Goal: Task Accomplishment & Management: Complete application form

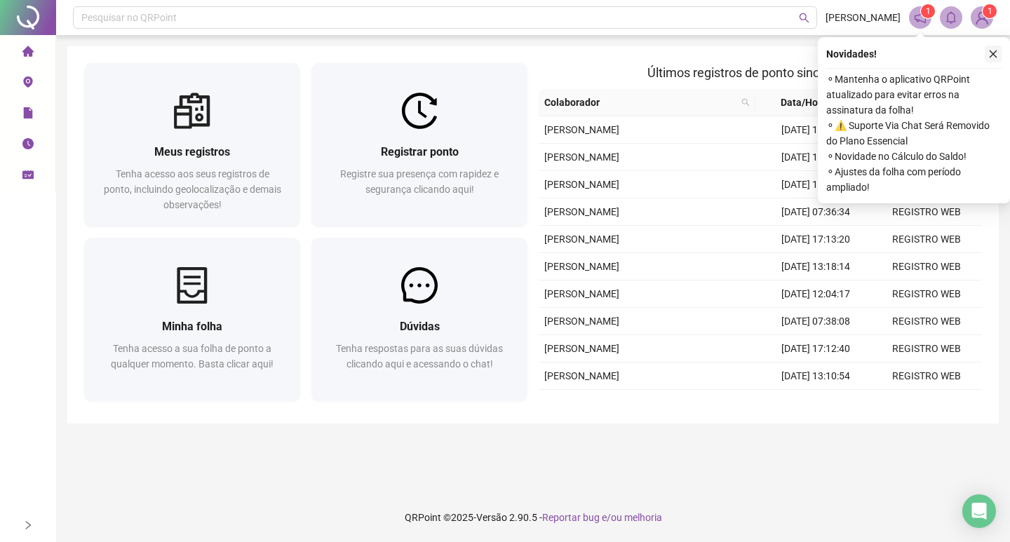
click at [992, 53] on icon "close" at bounding box center [993, 54] width 10 height 10
click at [986, 51] on button "button" at bounding box center [992, 54] width 17 height 17
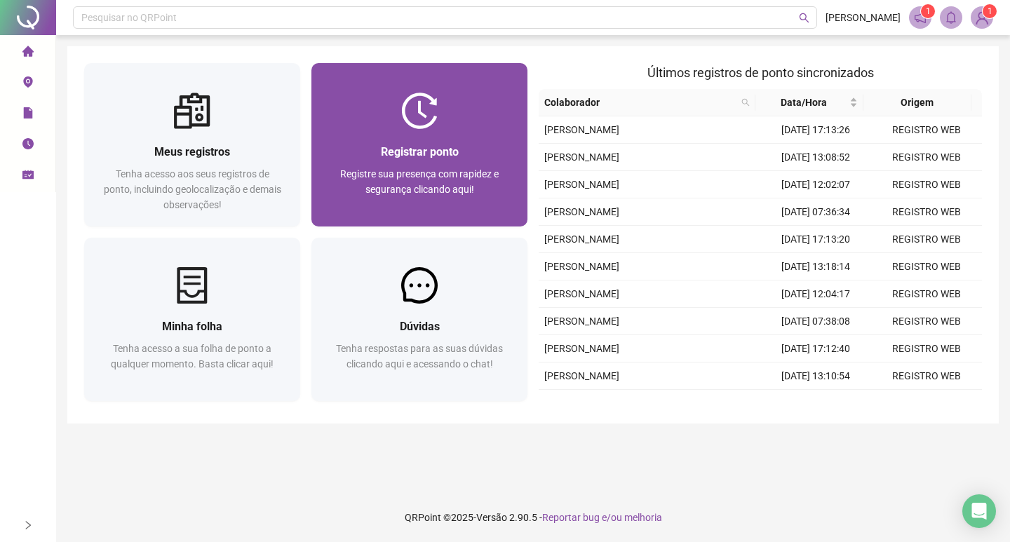
click at [405, 153] on span "Registrar ponto" at bounding box center [420, 151] width 78 height 13
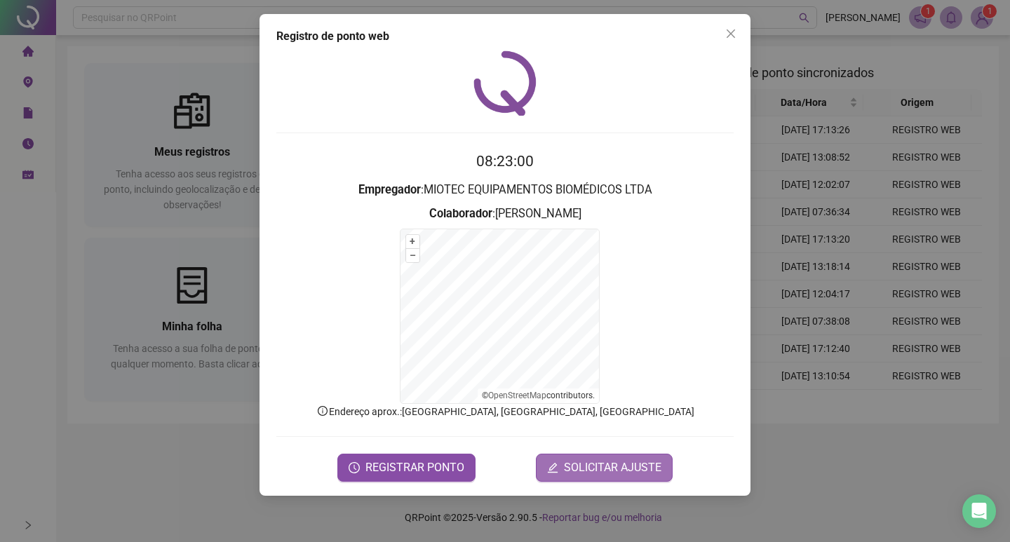
click at [653, 478] on button "SOLICITAR AJUSTE" at bounding box center [604, 468] width 137 height 28
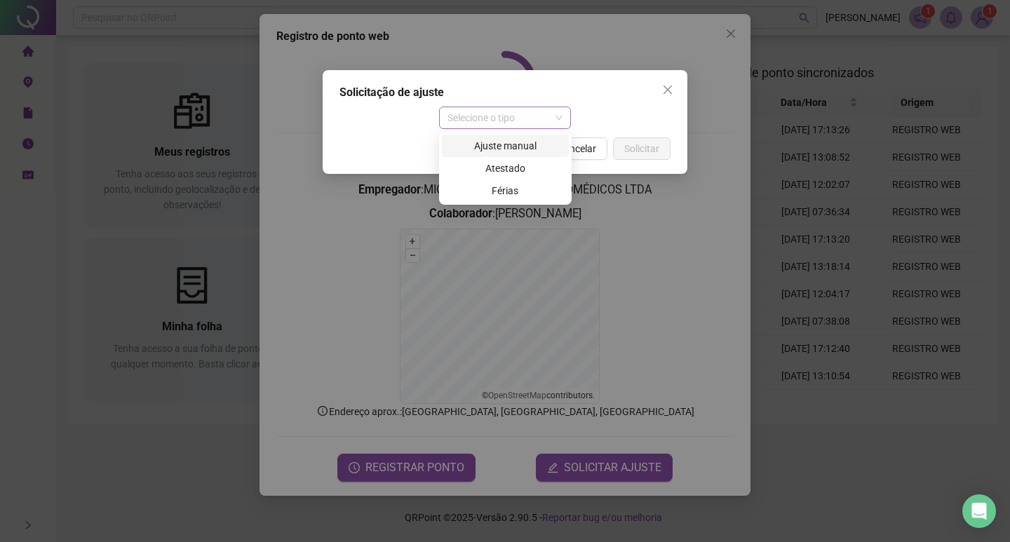
click at [520, 118] on span "Selecione o tipo" at bounding box center [505, 117] width 116 height 21
click at [522, 147] on div "Ajuste manual" at bounding box center [505, 145] width 110 height 15
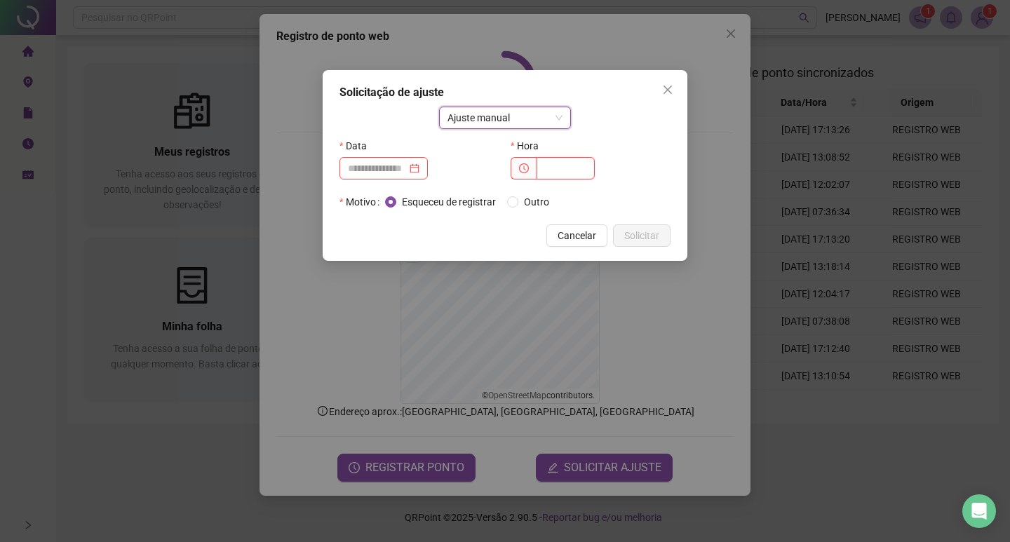
click at [547, 163] on input "text" at bounding box center [565, 168] width 58 height 22
type input "*****"
click at [407, 163] on input at bounding box center [377, 168] width 59 height 15
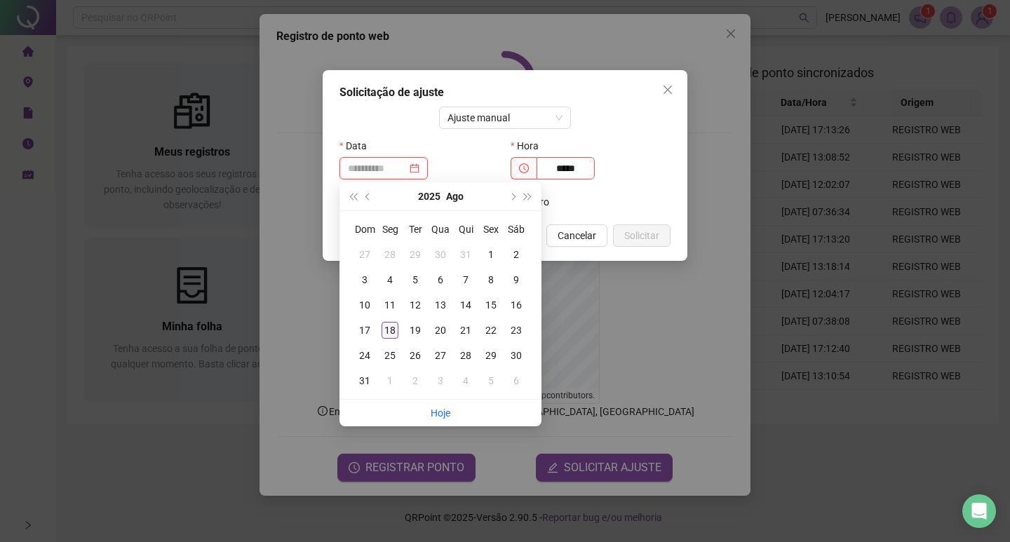
type input "**********"
click at [393, 332] on div "18" at bounding box center [389, 330] width 17 height 17
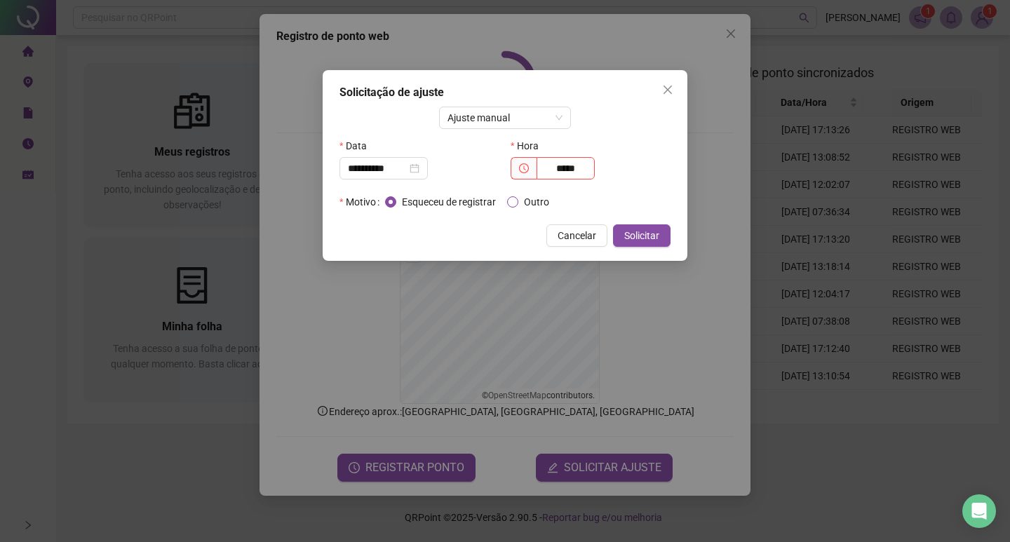
click at [519, 202] on label "Outro" at bounding box center [531, 201] width 48 height 15
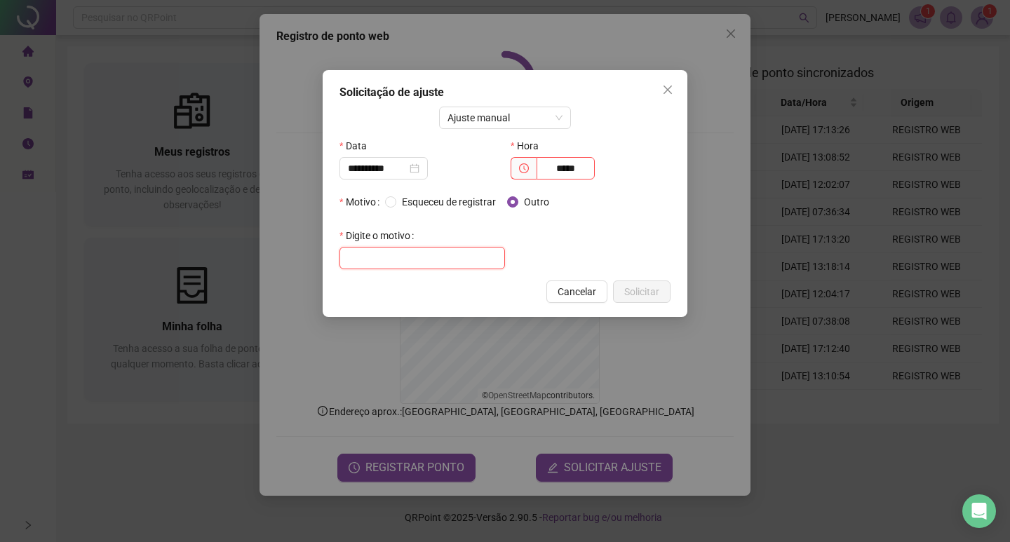
click at [446, 261] on input "text" at bounding box center [421, 258] width 165 height 22
type input "**********"
click at [656, 292] on span "Solicitar" at bounding box center [641, 291] width 35 height 15
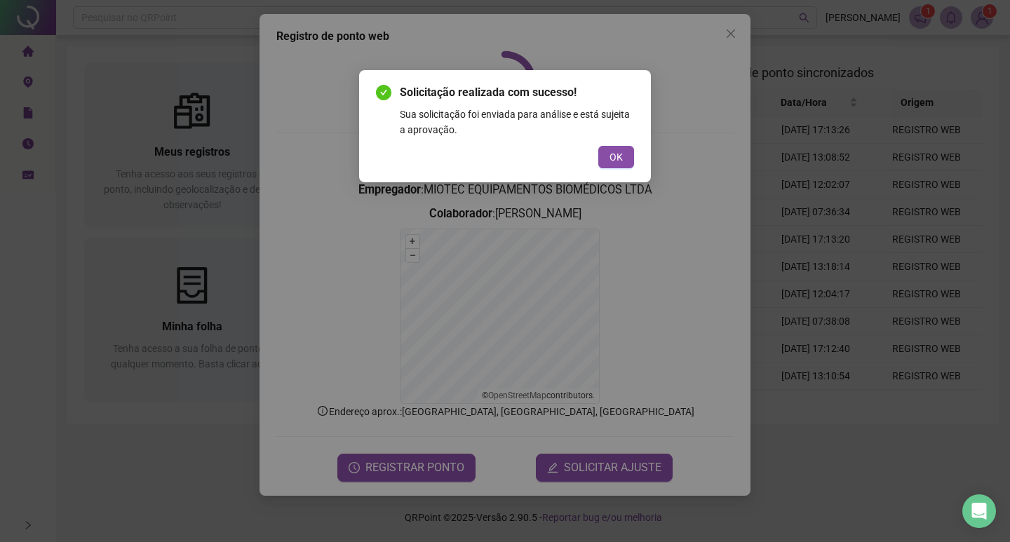
click at [629, 142] on div "Solicitação realizada com sucesso! Sua solicitação foi enviada para análise e e…" at bounding box center [505, 126] width 258 height 84
click at [622, 152] on span "OK" at bounding box center [615, 156] width 13 height 15
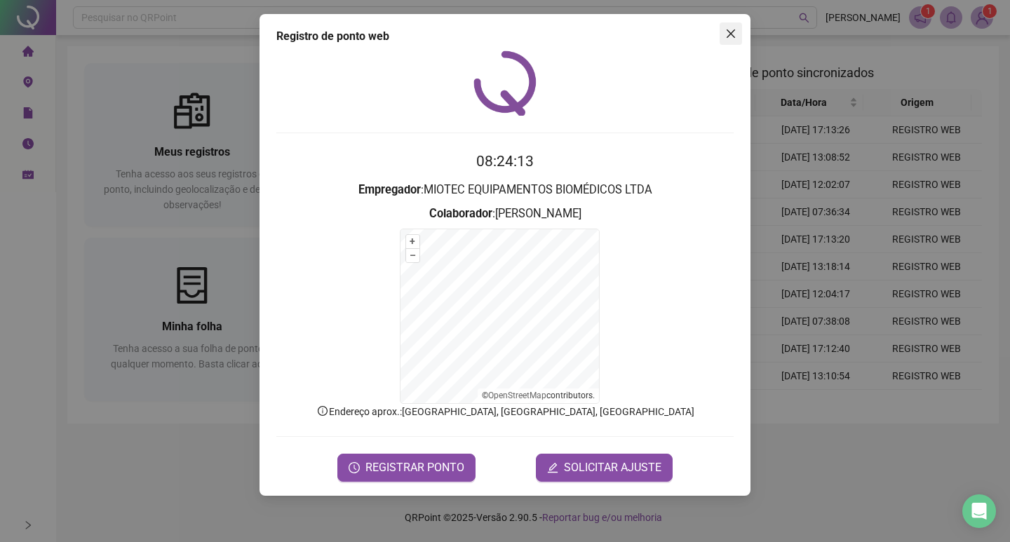
click at [733, 35] on icon "close" at bounding box center [730, 33] width 8 height 8
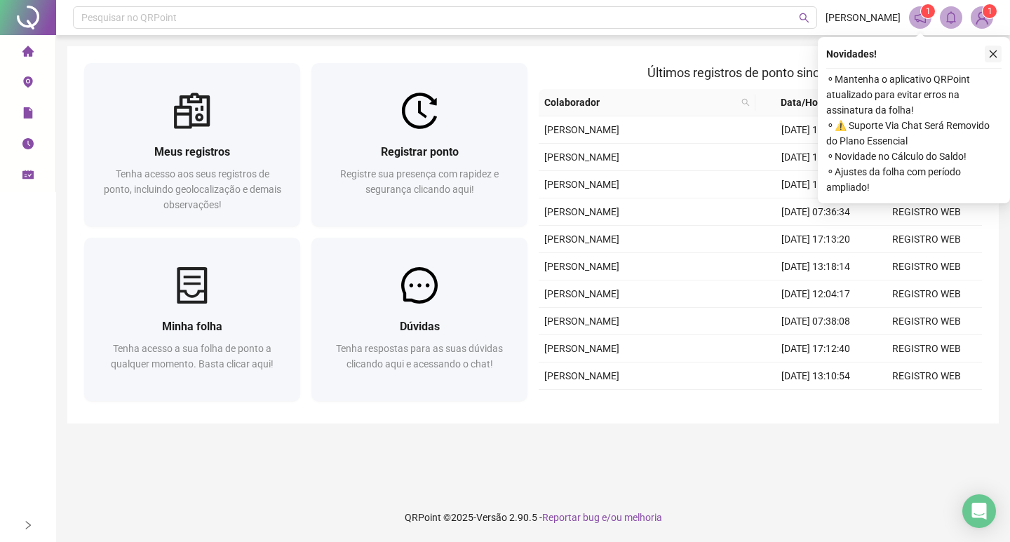
click at [991, 54] on icon "close" at bounding box center [993, 54] width 10 height 10
